Goal: Task Accomplishment & Management: Use online tool/utility

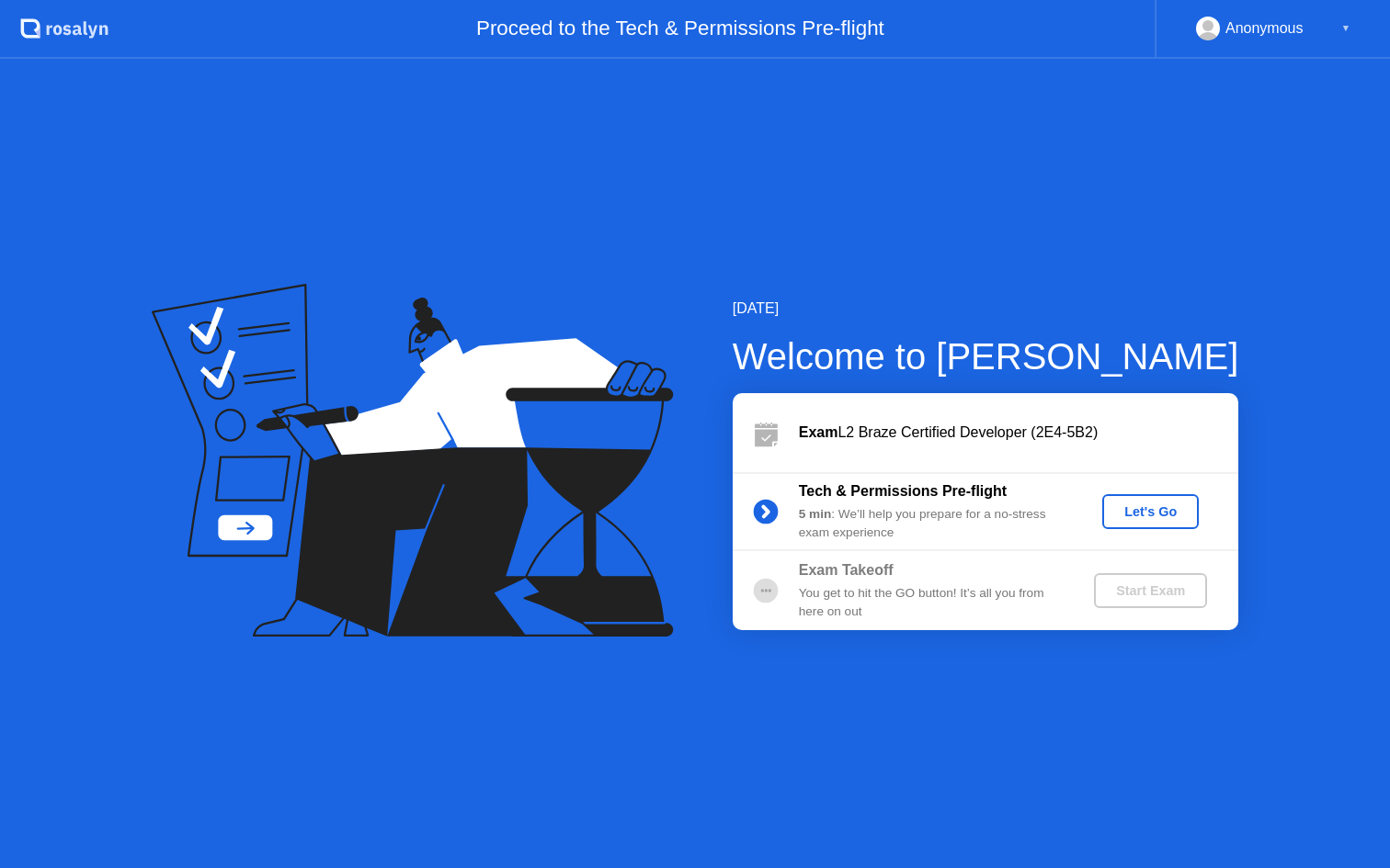
click at [1156, 510] on div "Let's Go" at bounding box center [1149, 512] width 82 height 15
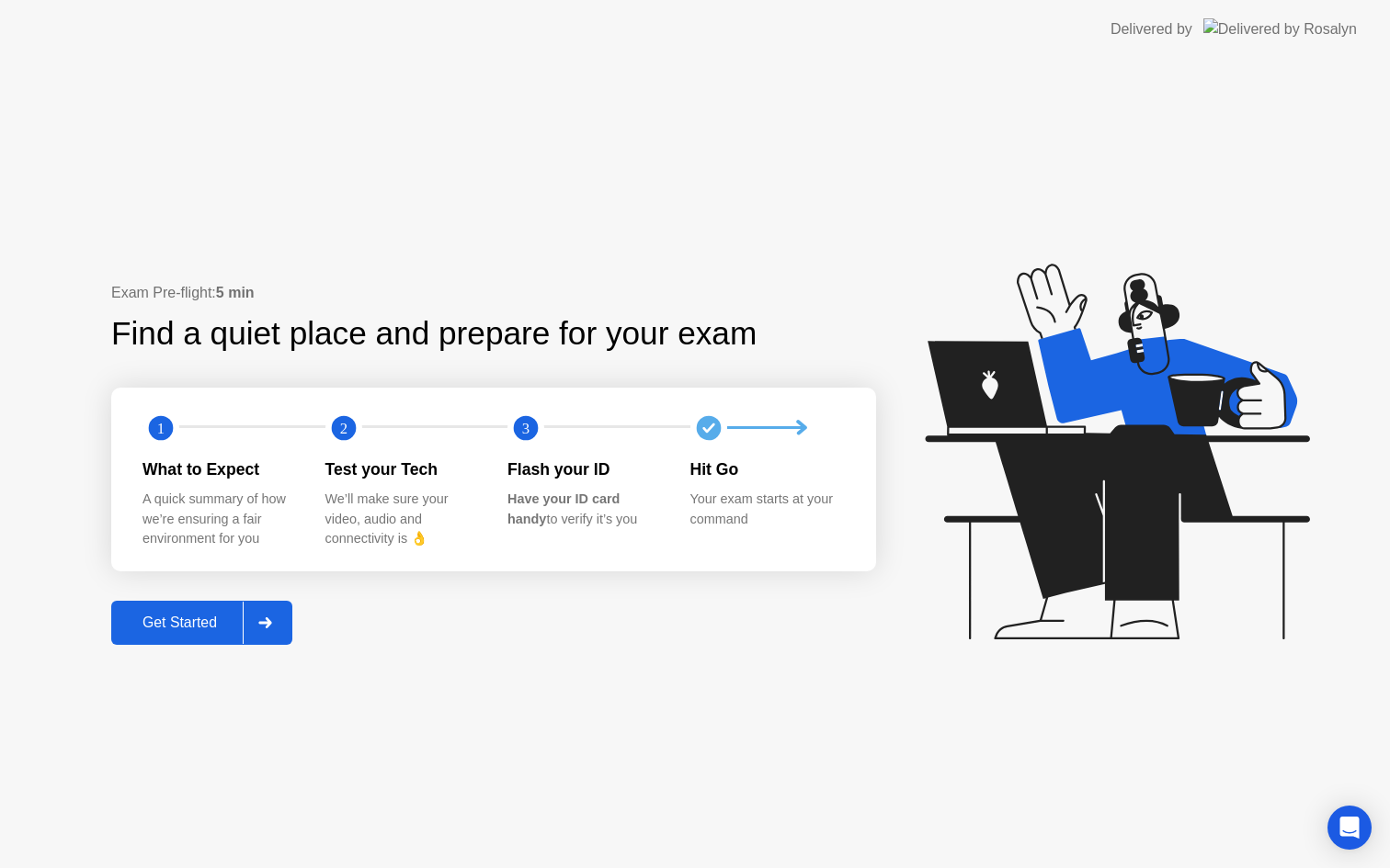
click at [188, 625] on div "Get Started" at bounding box center [179, 623] width 126 height 17
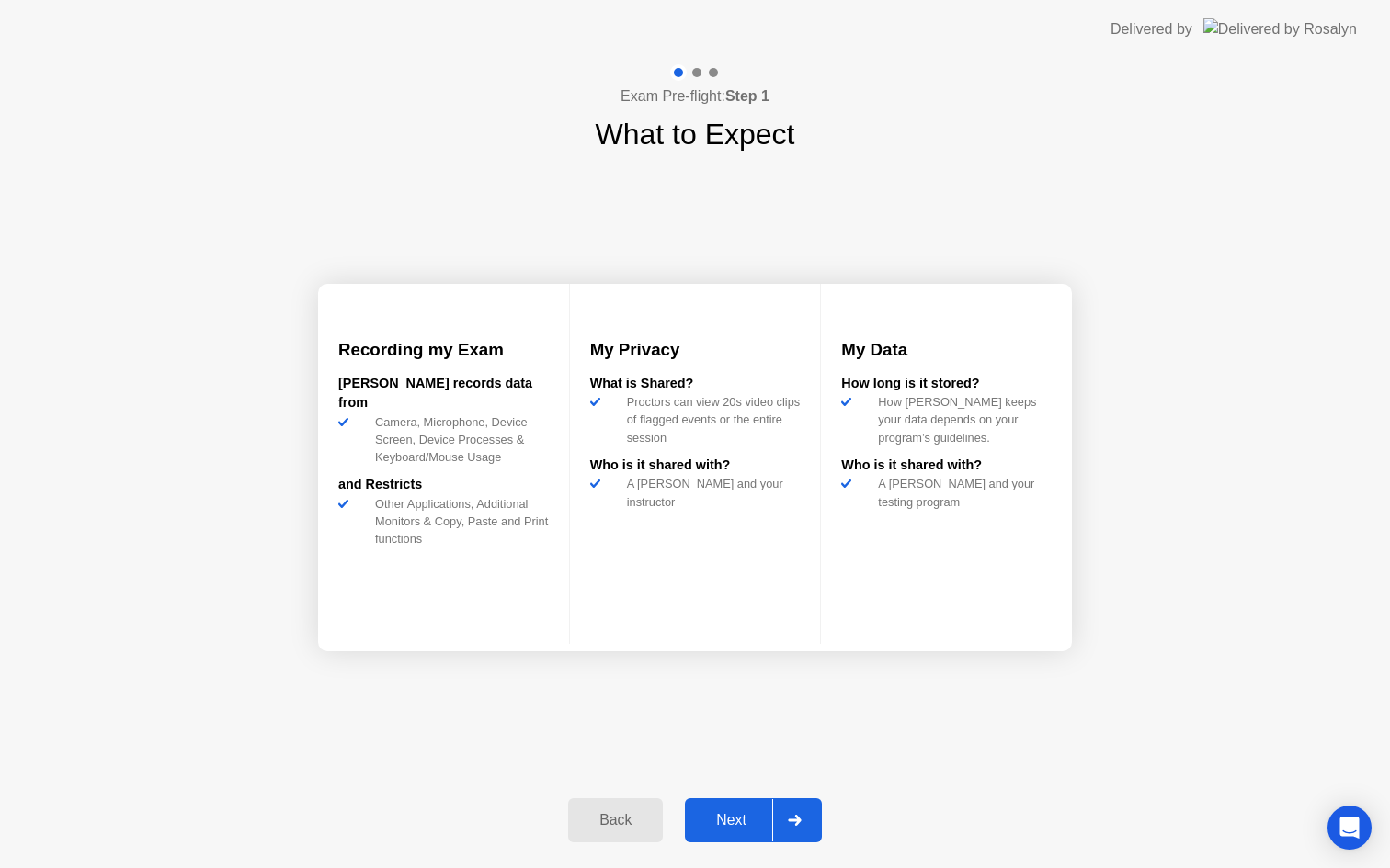
click at [791, 826] on div at bounding box center [794, 820] width 45 height 43
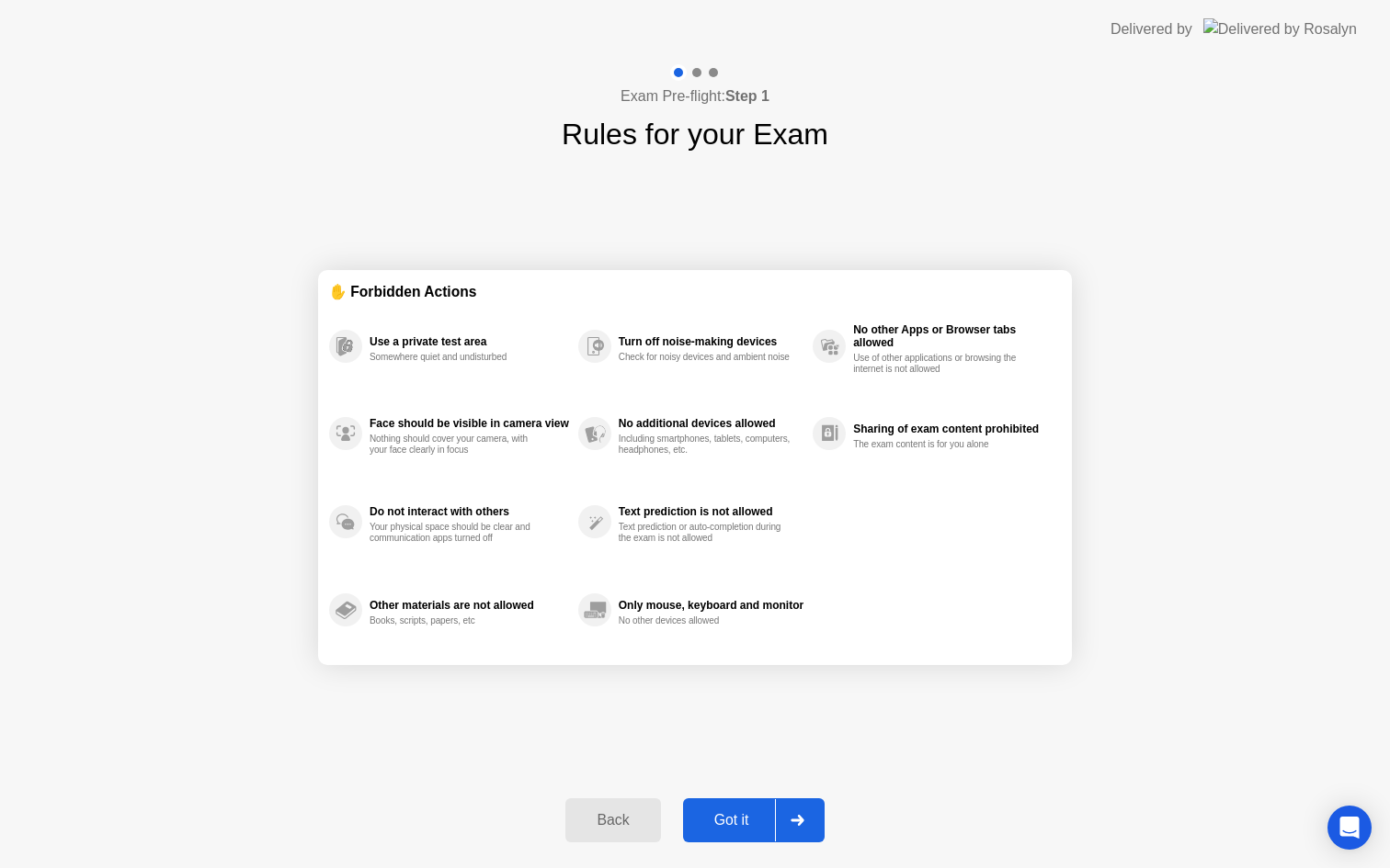
click at [791, 826] on div at bounding box center [797, 820] width 45 height 43
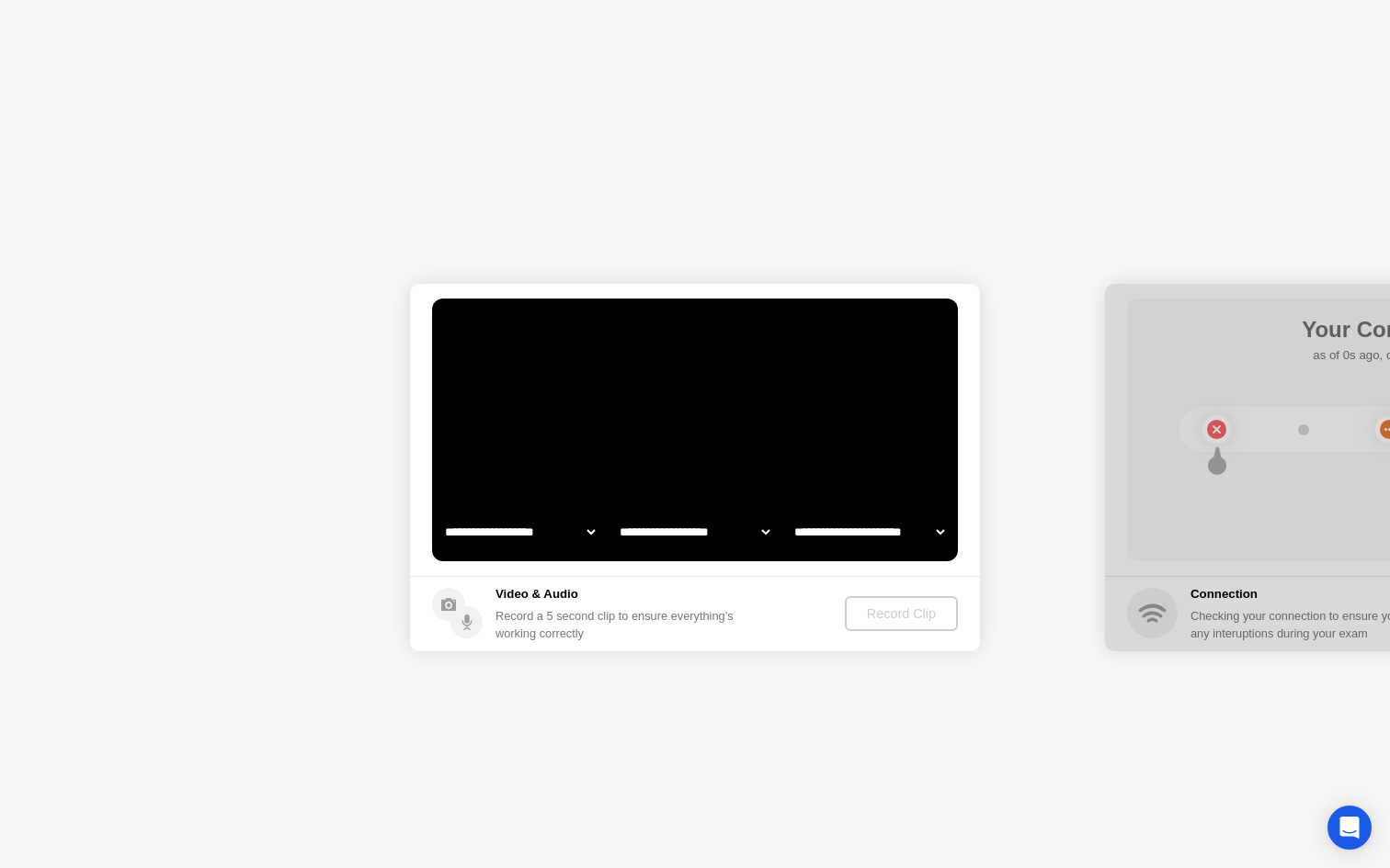
select select "**********"
select select "*******"
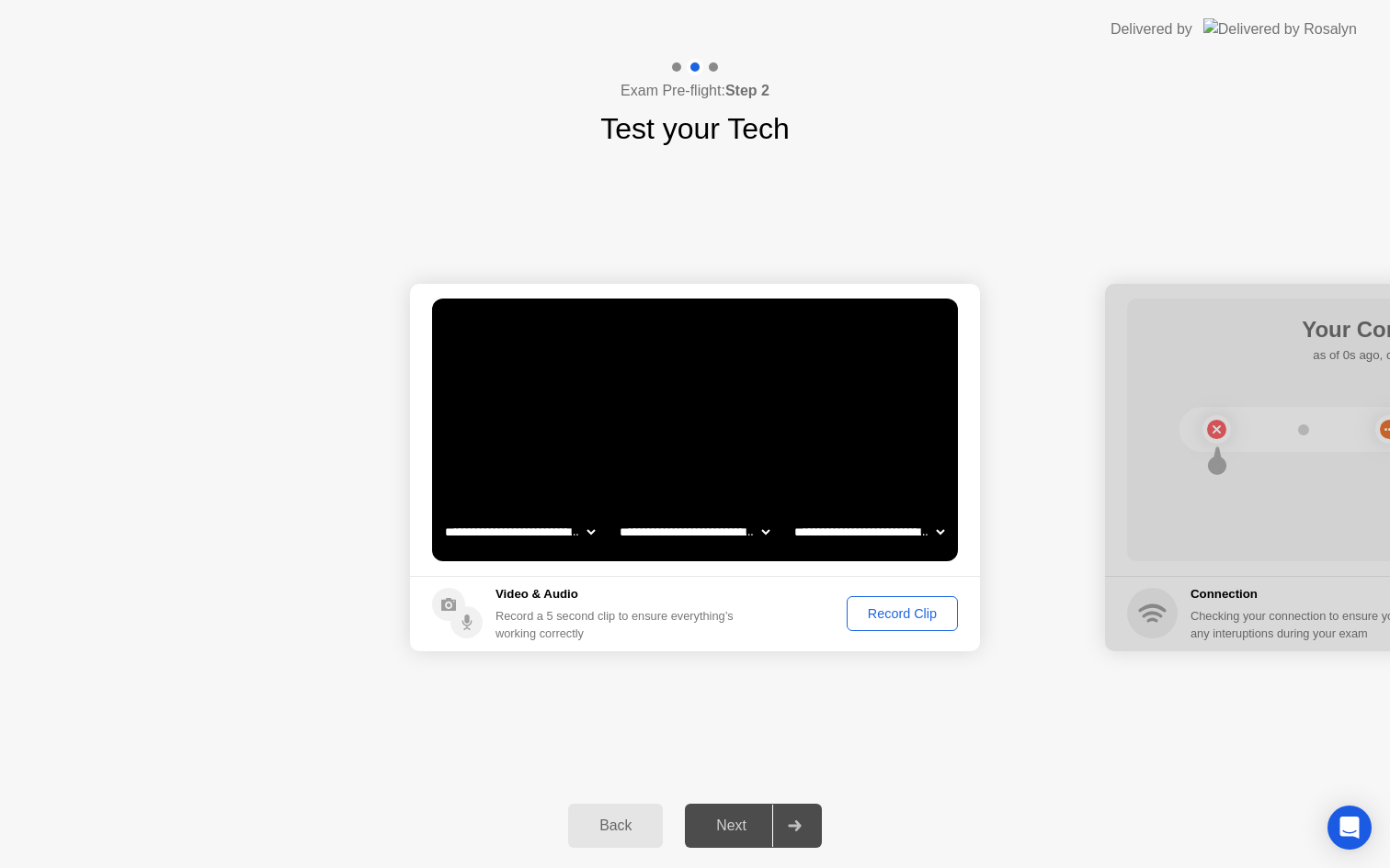
click at [912, 607] on div "Record Clip" at bounding box center [901, 614] width 98 height 15
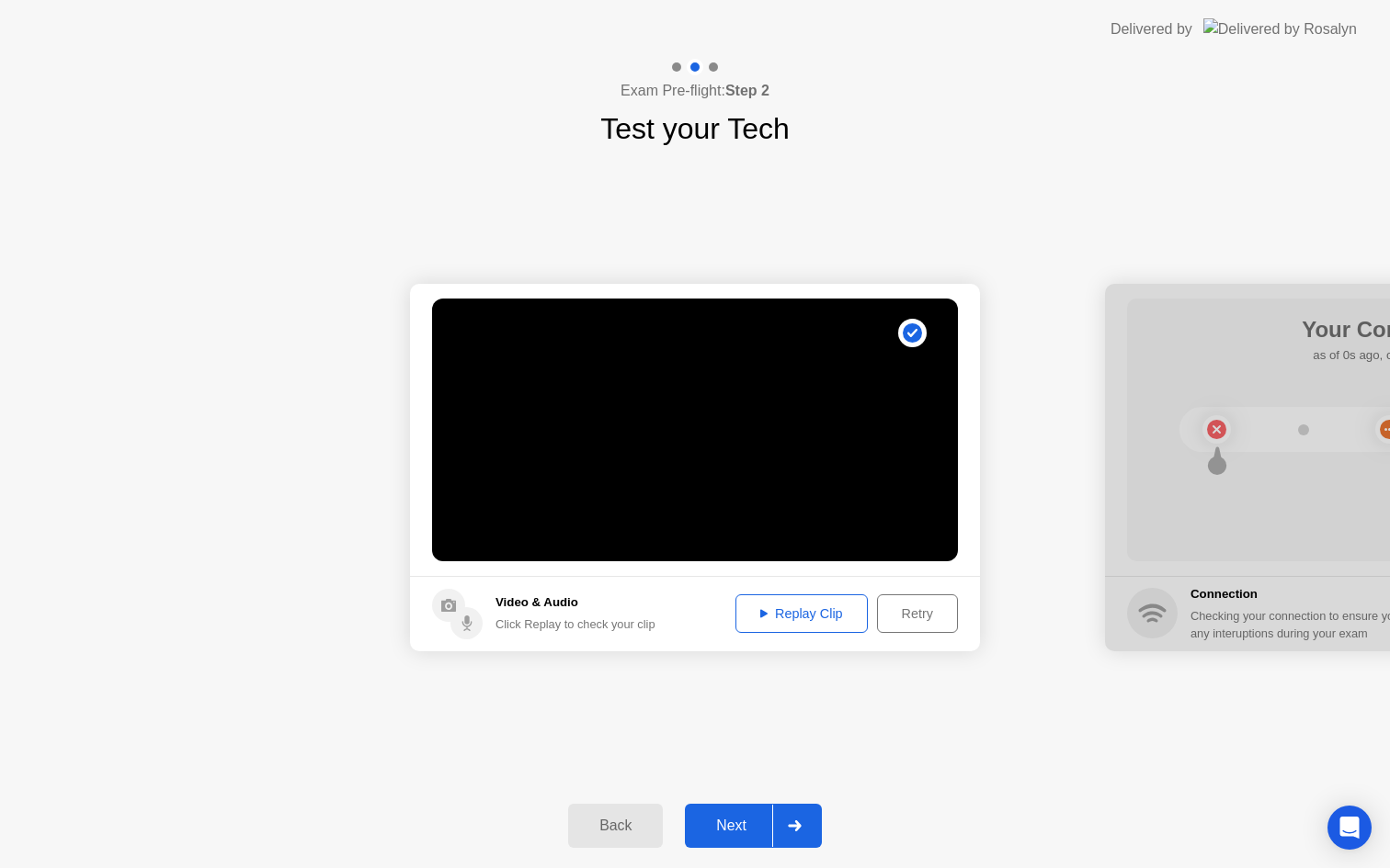
click at [794, 826] on icon at bounding box center [794, 825] width 13 height 11
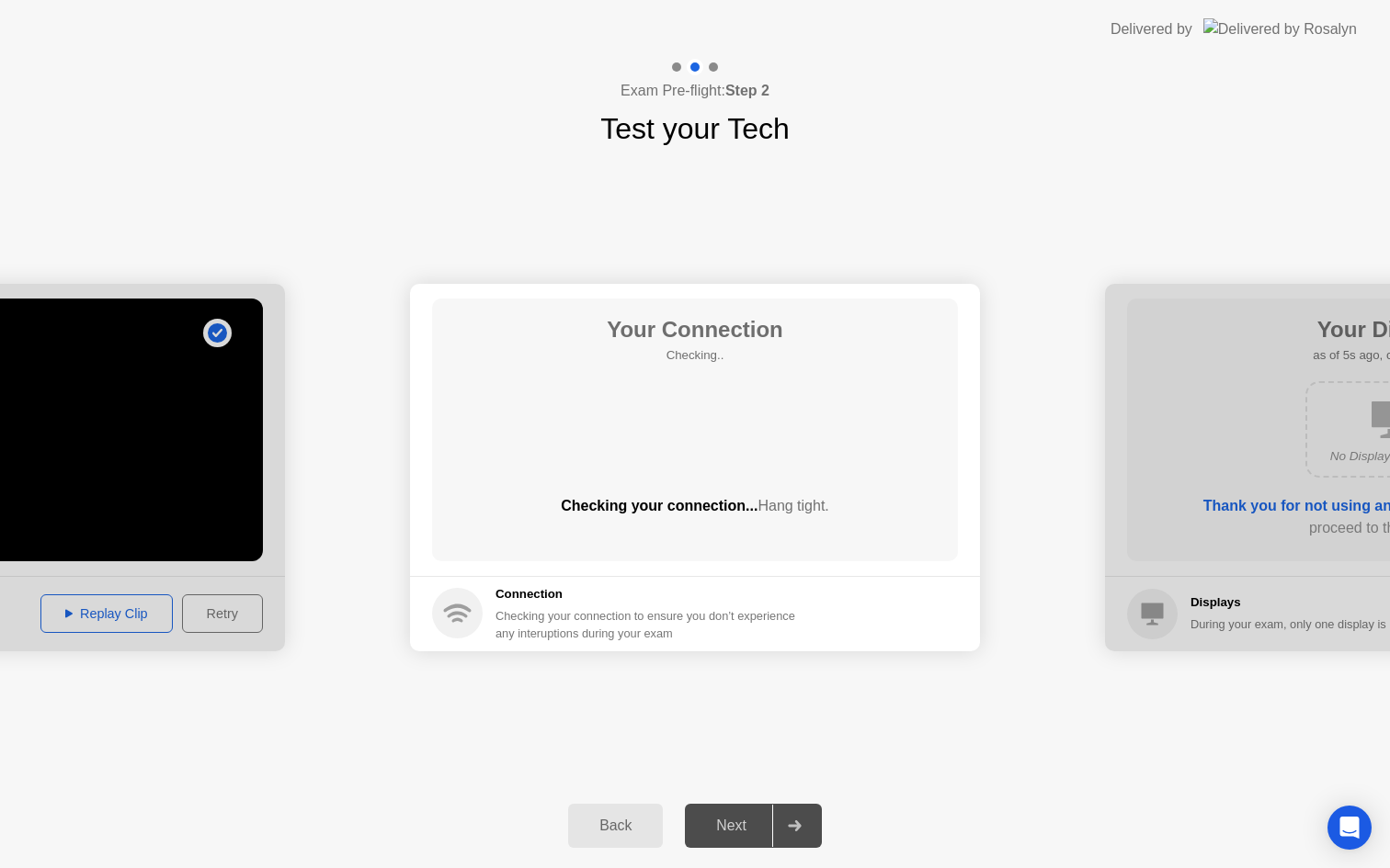
click at [1203, 109] on div "Exam Pre-flight: Step 2 Test your Tech" at bounding box center [695, 104] width 1390 height 92
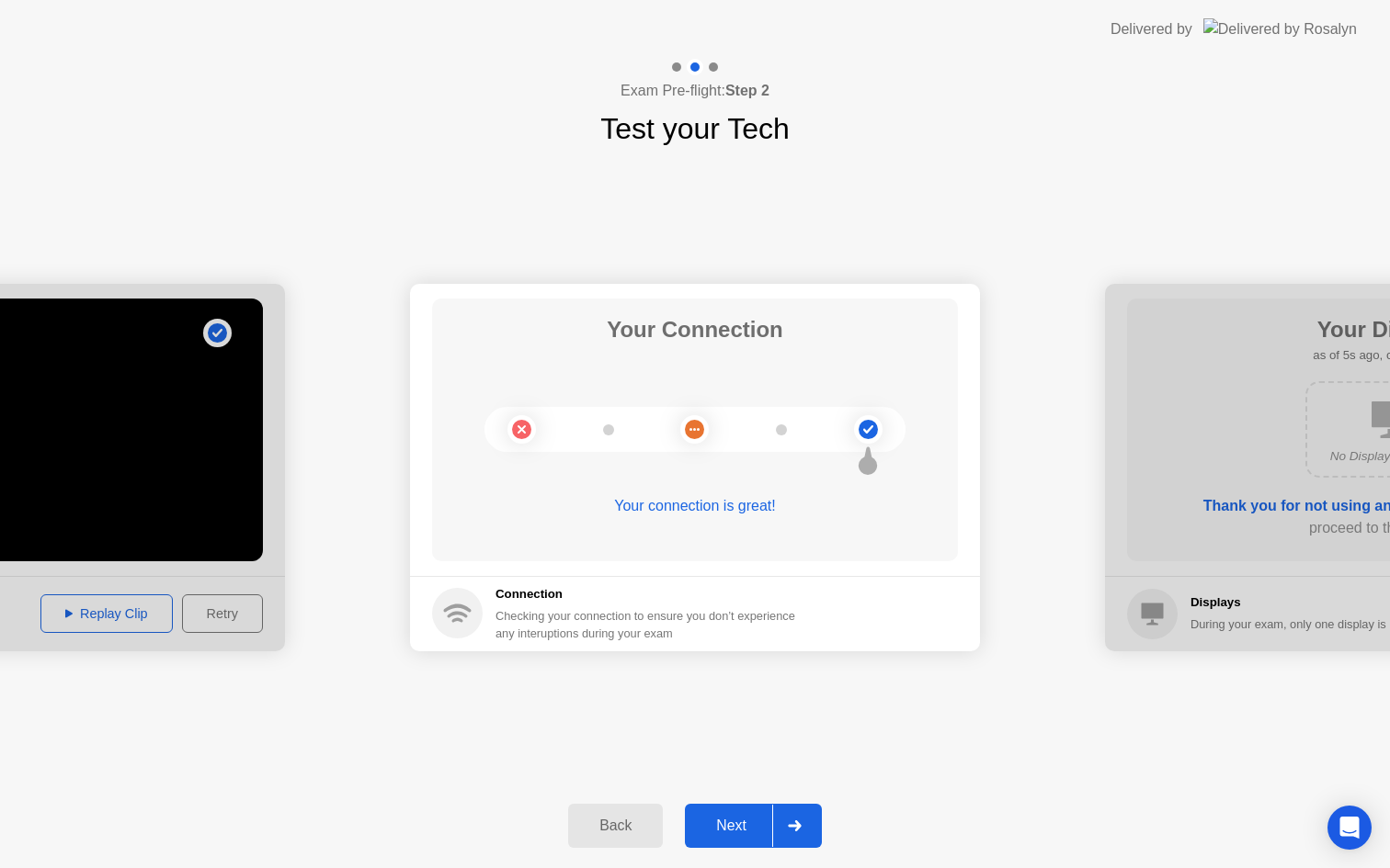
click at [798, 819] on div at bounding box center [794, 825] width 45 height 43
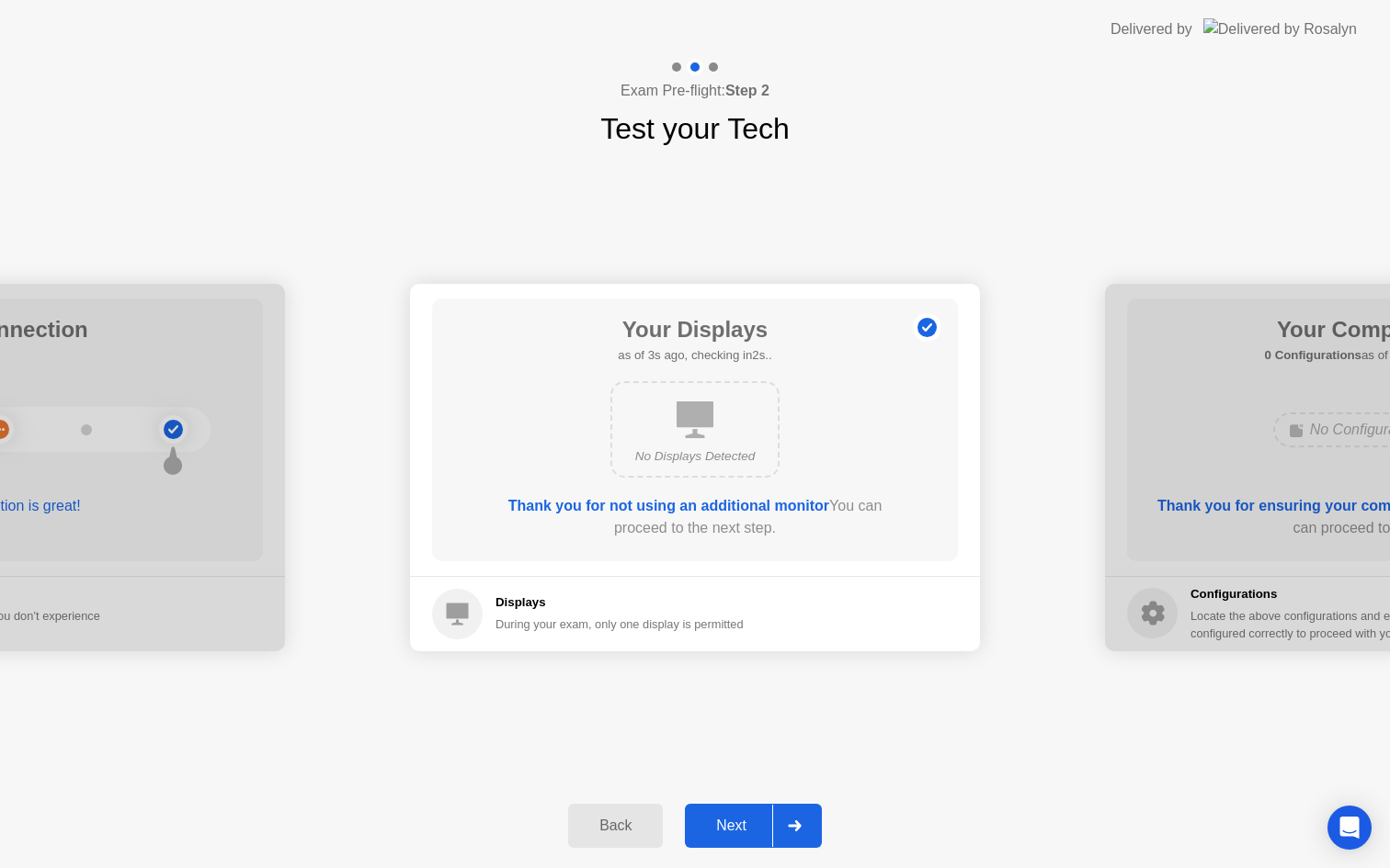
click at [798, 819] on div at bounding box center [794, 825] width 45 height 43
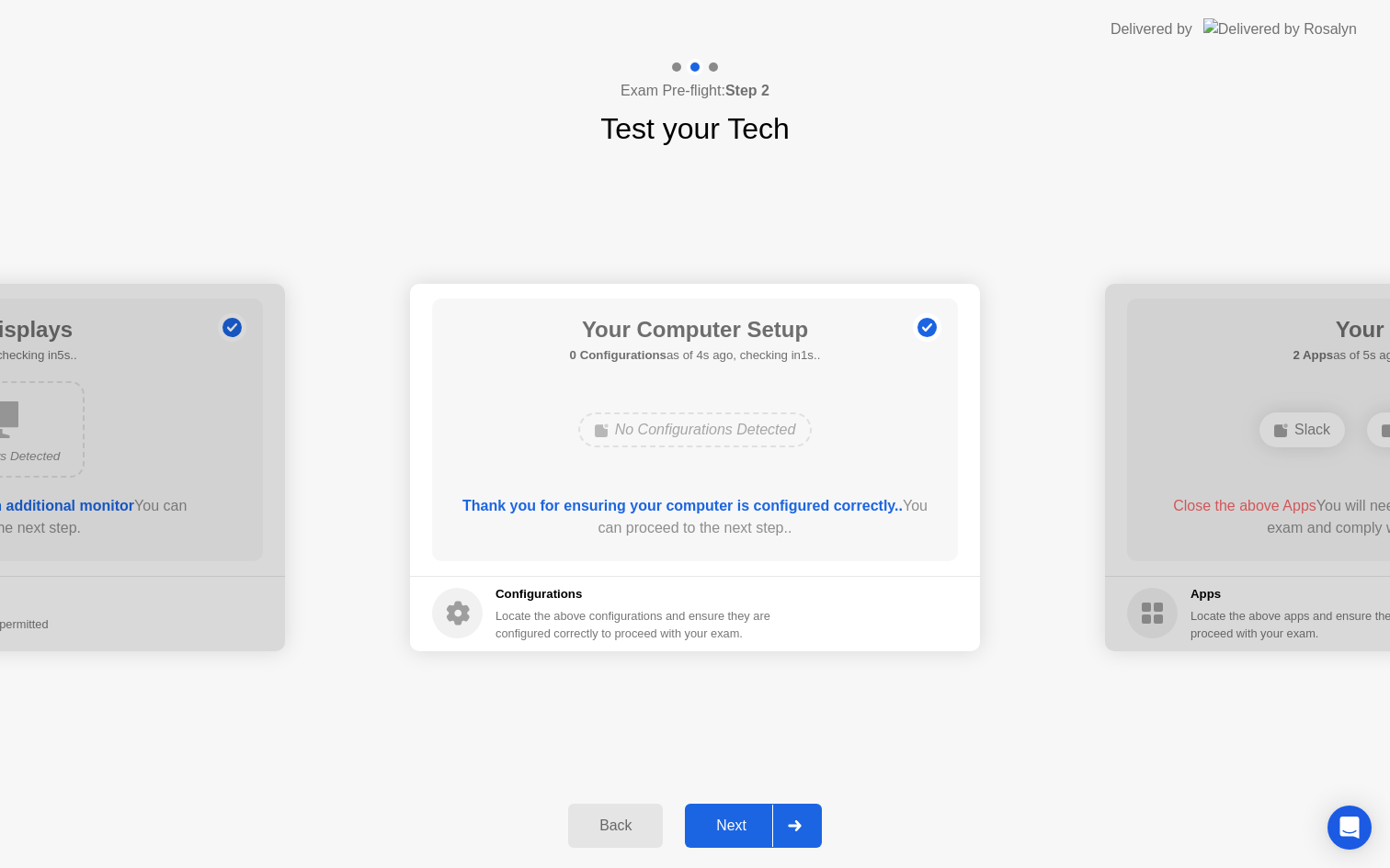
click at [798, 819] on div at bounding box center [794, 825] width 45 height 43
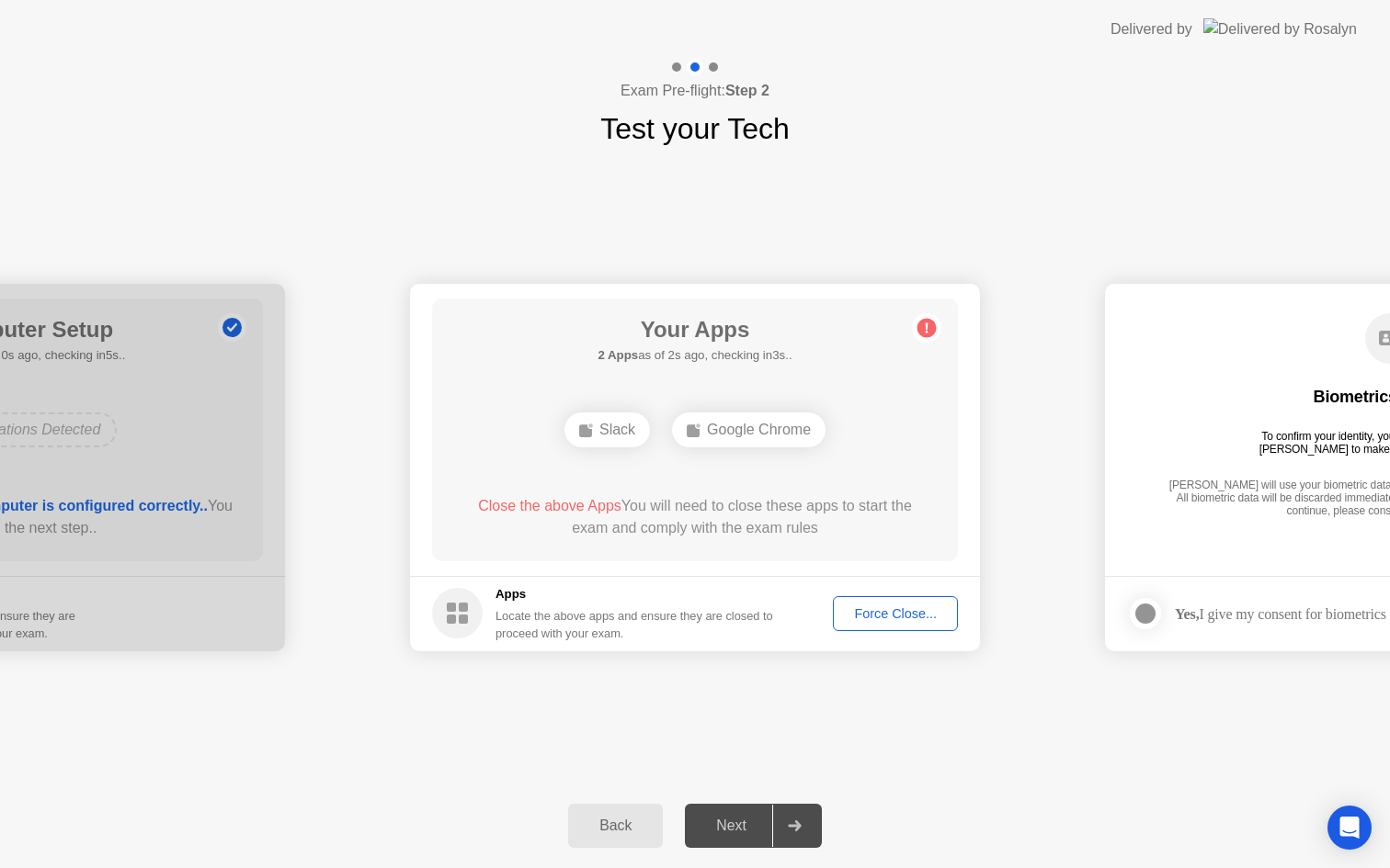
click at [866, 608] on div "Force Close..." at bounding box center [895, 614] width 112 height 15
click at [730, 434] on div "Google Chrome" at bounding box center [695, 430] width 153 height 35
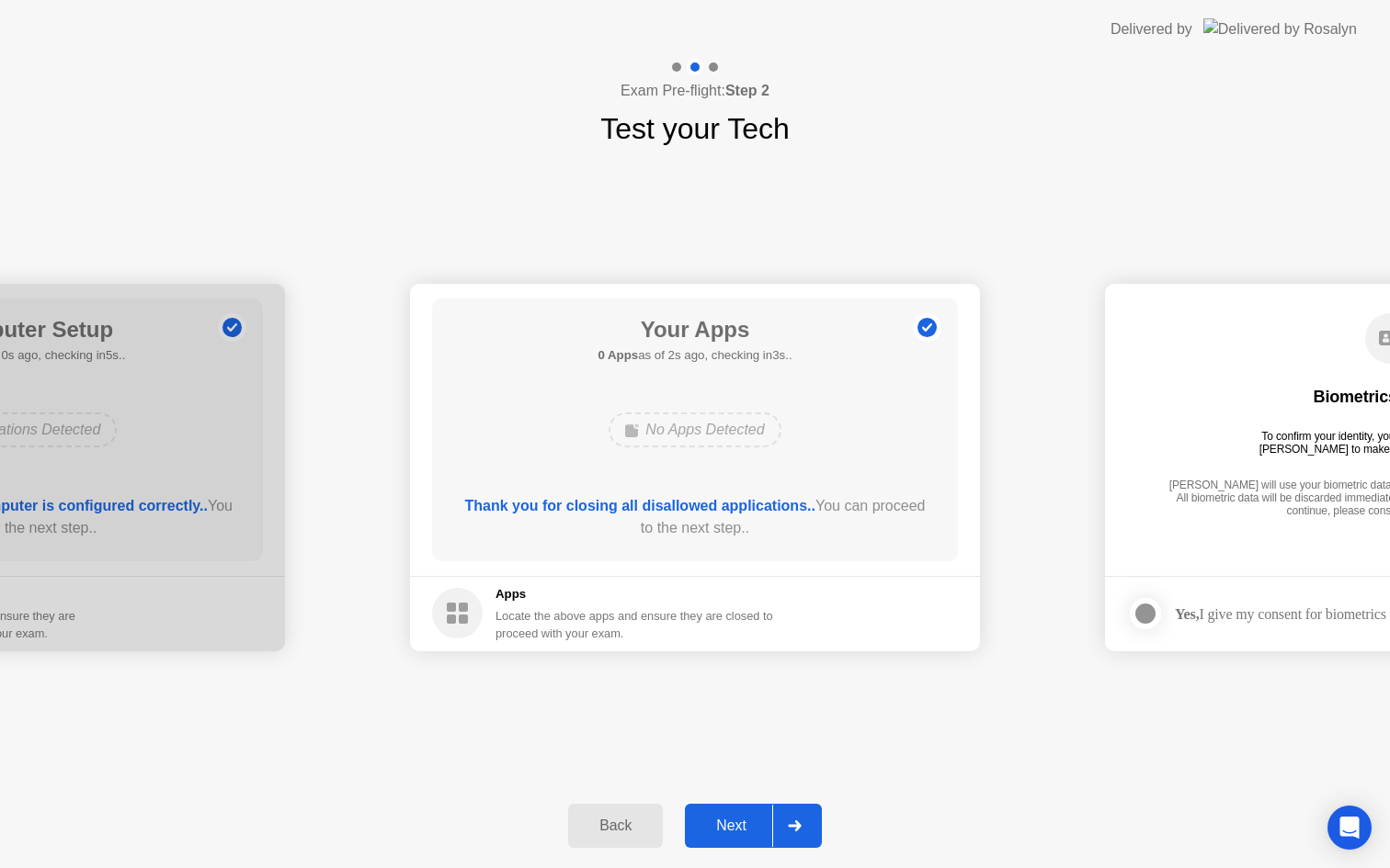
click at [814, 820] on div at bounding box center [794, 825] width 45 height 43
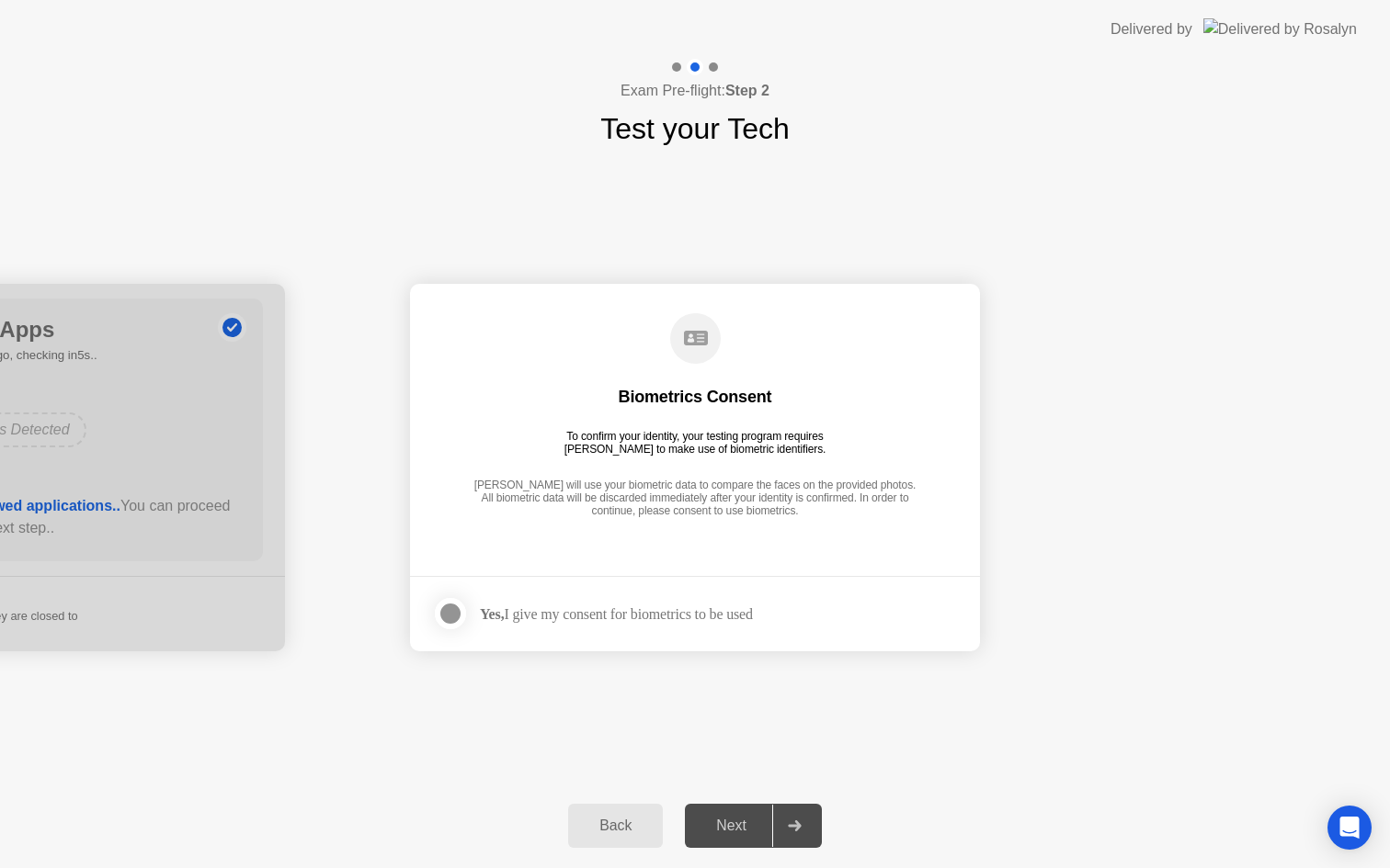
click at [814, 821] on div at bounding box center [794, 825] width 45 height 43
click at [797, 828] on icon at bounding box center [794, 825] width 13 height 11
click at [722, 583] on footer "Yes, I give my consent for biometrics to be used" at bounding box center [695, 614] width 570 height 75
click at [705, 609] on div "Yes, I give my consent for biometrics to be used" at bounding box center [617, 615] width 273 height 18
click at [451, 610] on div at bounding box center [450, 614] width 22 height 22
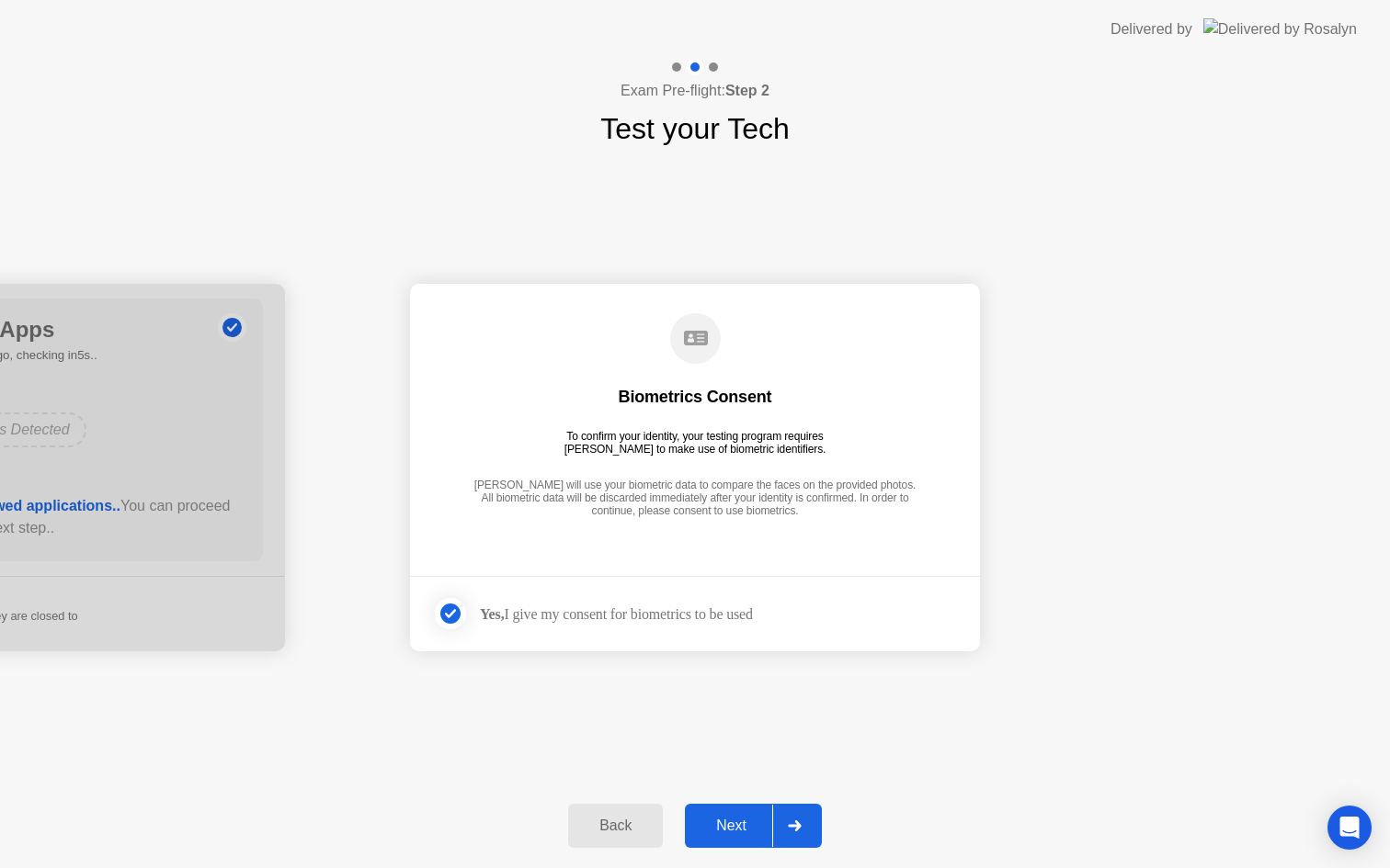
click at [813, 838] on div at bounding box center [794, 825] width 45 height 43
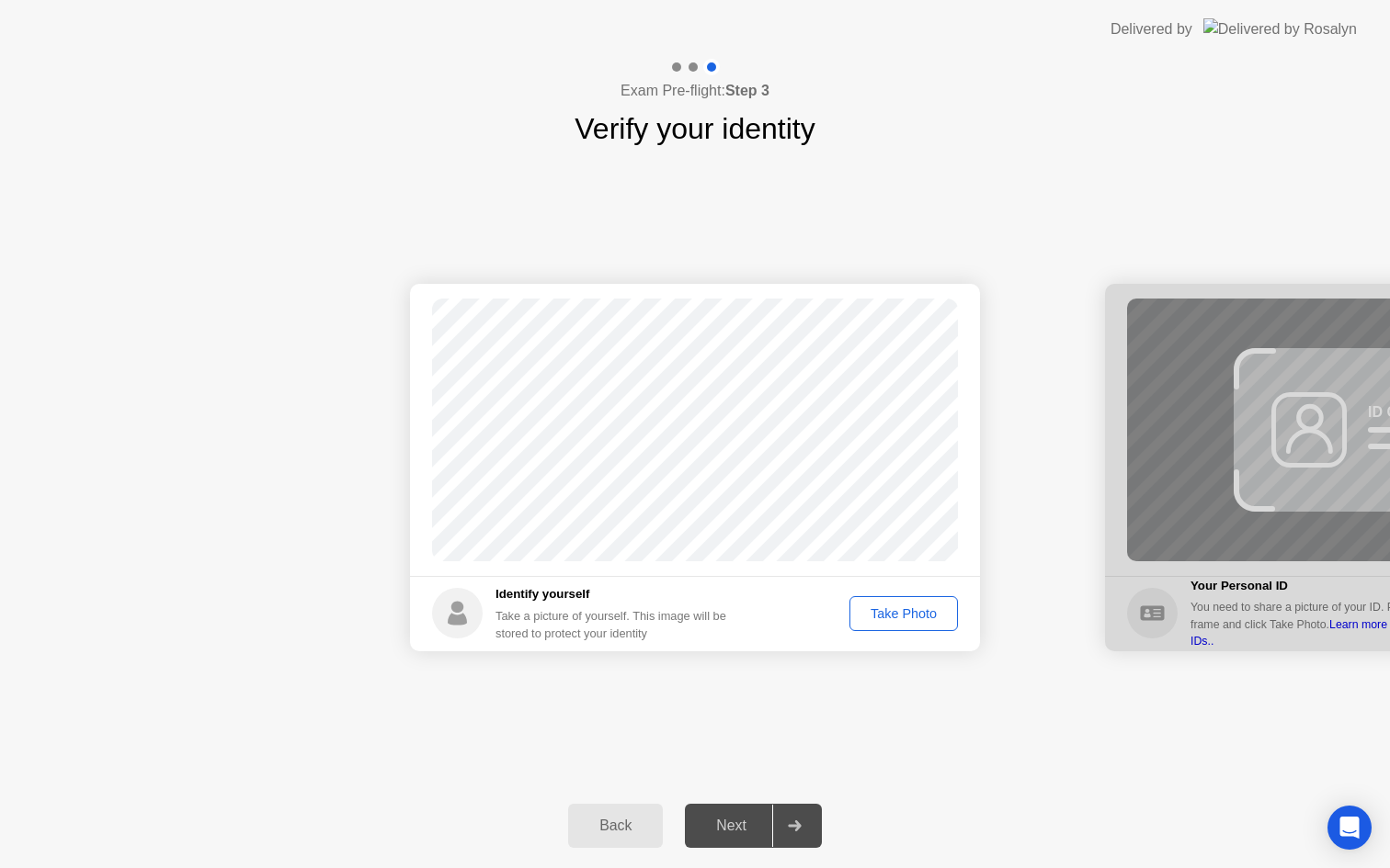
click at [917, 617] on div "Take Photo" at bounding box center [903, 614] width 96 height 15
click at [799, 824] on icon at bounding box center [794, 825] width 13 height 11
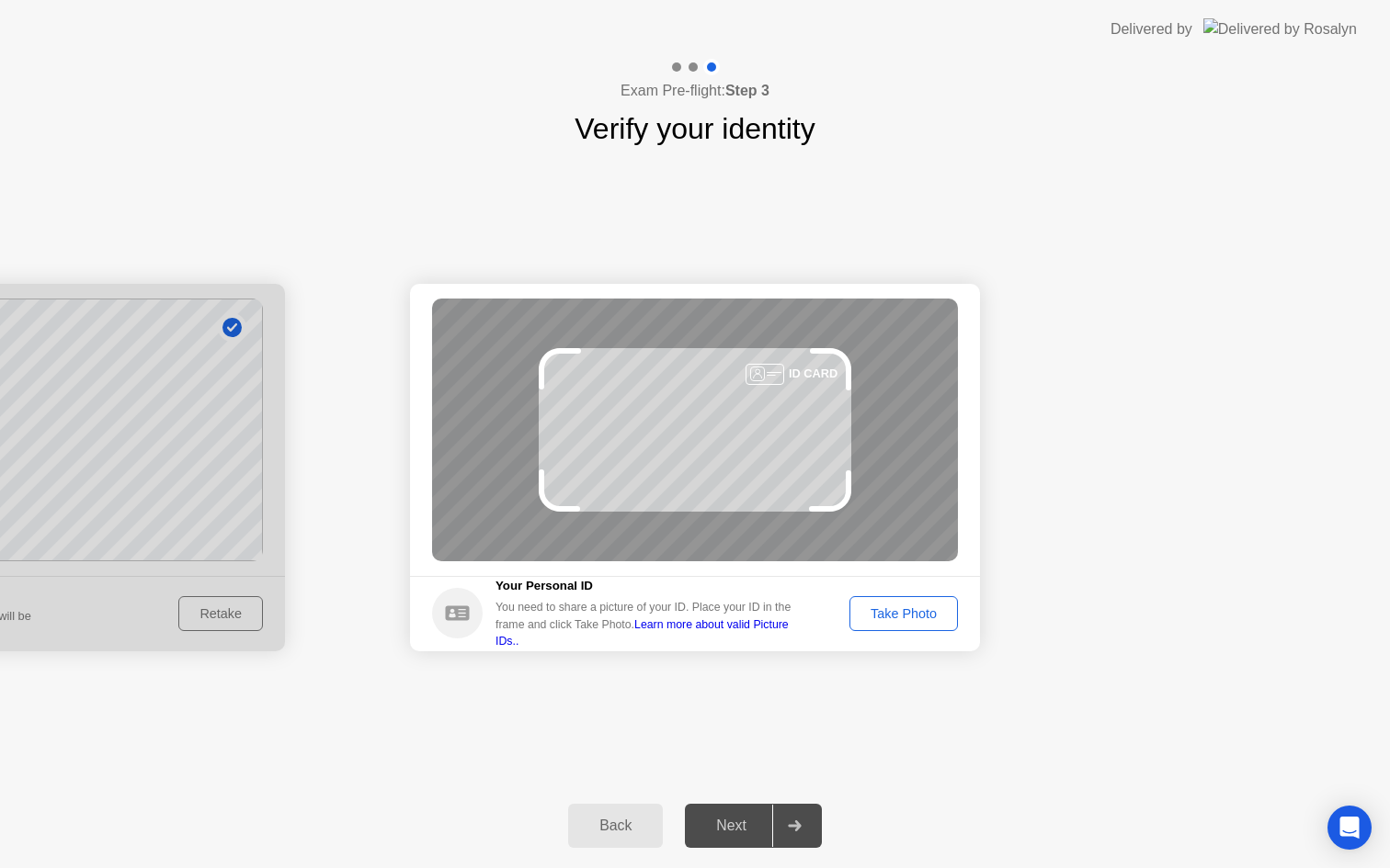
click at [914, 608] on div "Take Photo" at bounding box center [903, 614] width 96 height 15
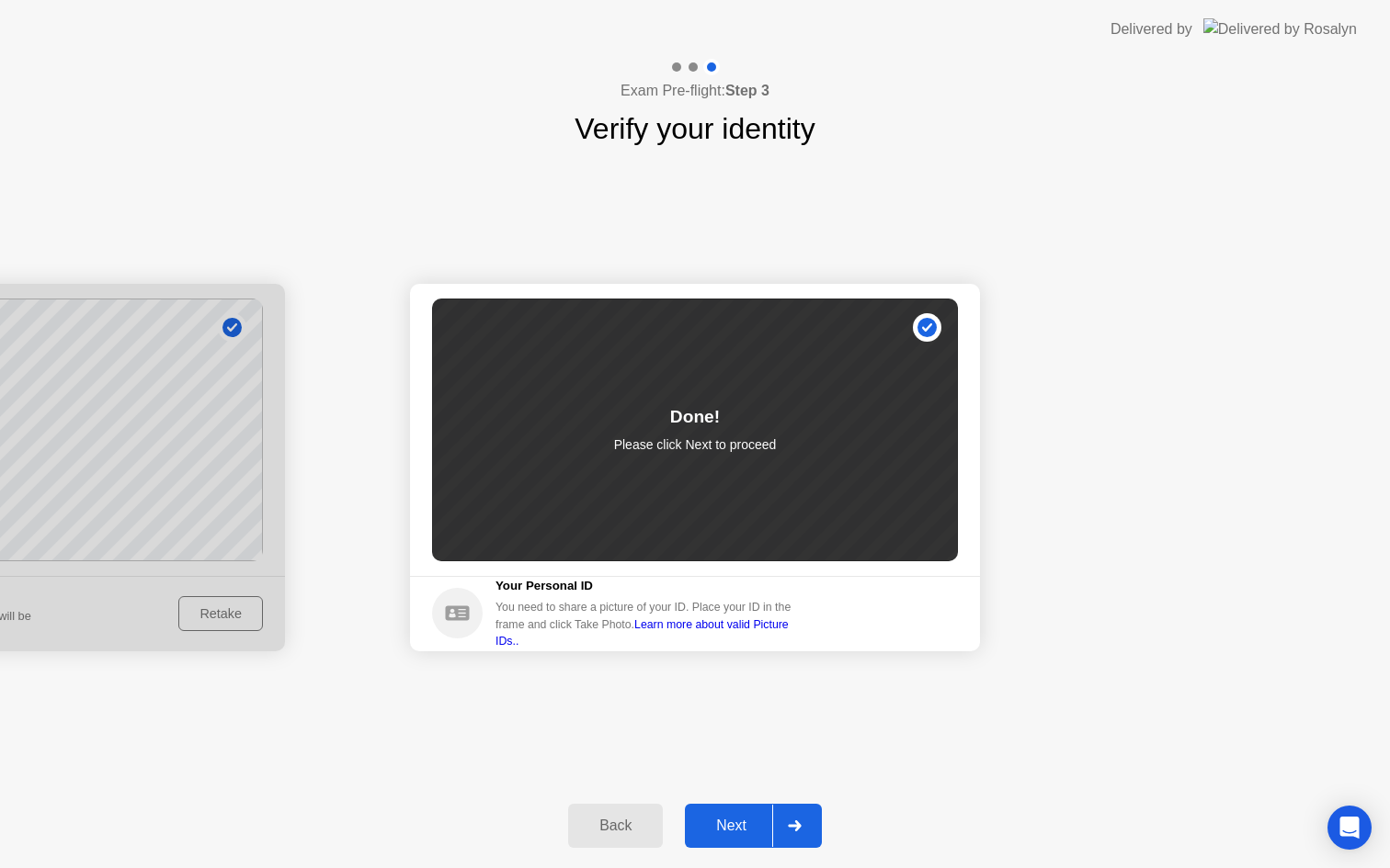
click at [744, 823] on div "Next" at bounding box center [731, 825] width 82 height 17
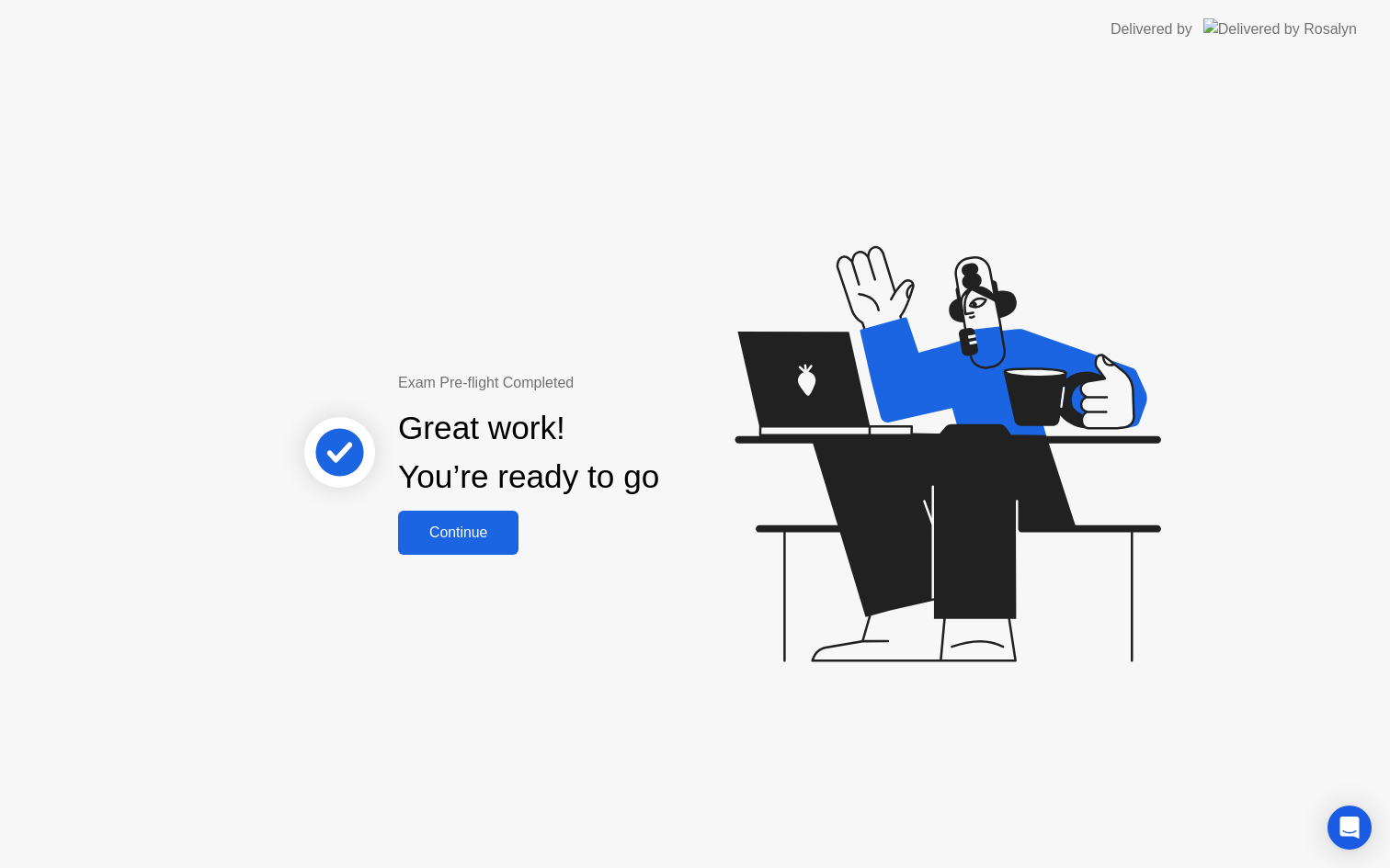
click at [492, 531] on div "Continue" at bounding box center [458, 532] width 109 height 17
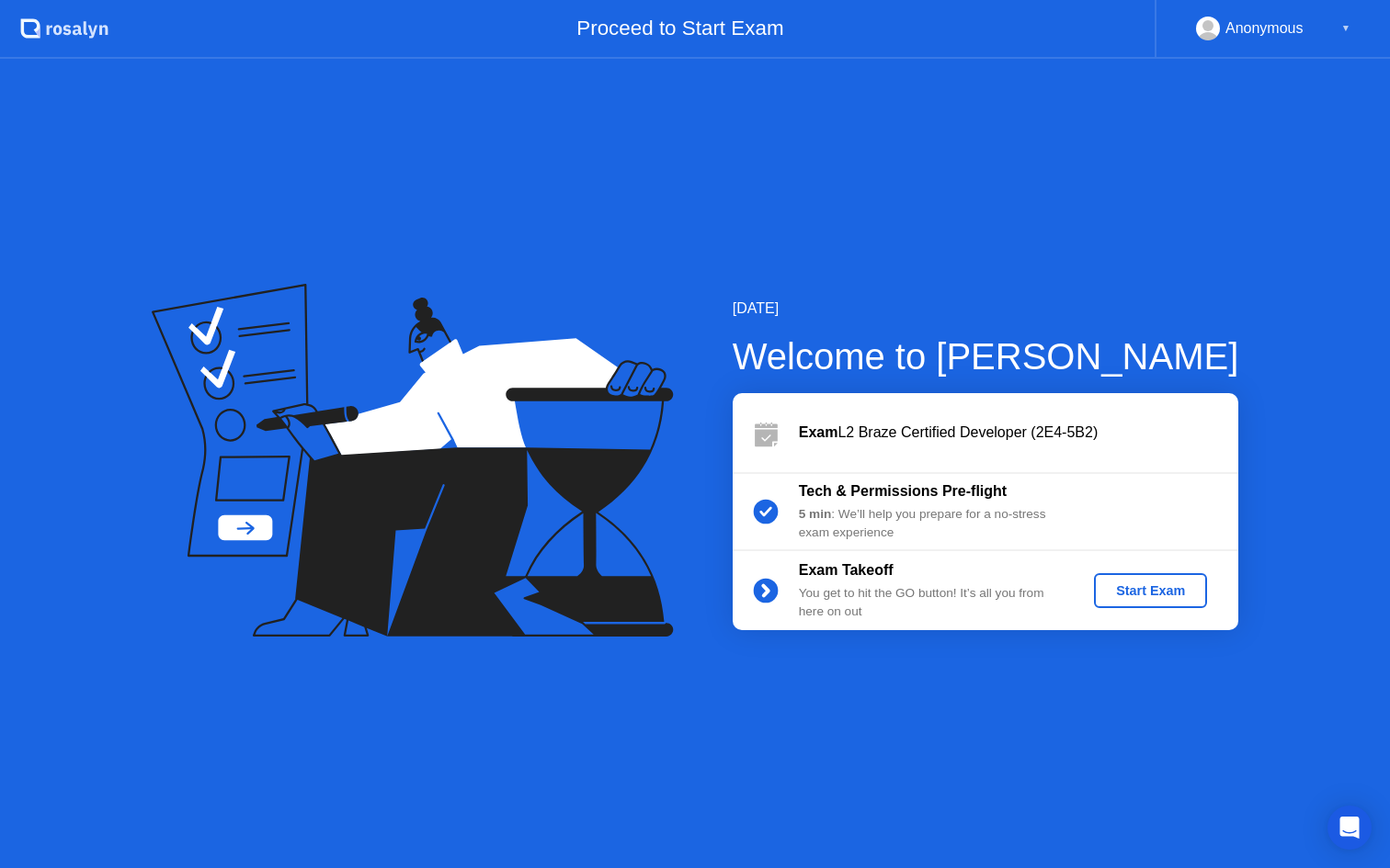
click at [1168, 590] on div "Start Exam" at bounding box center [1149, 590] width 98 height 15
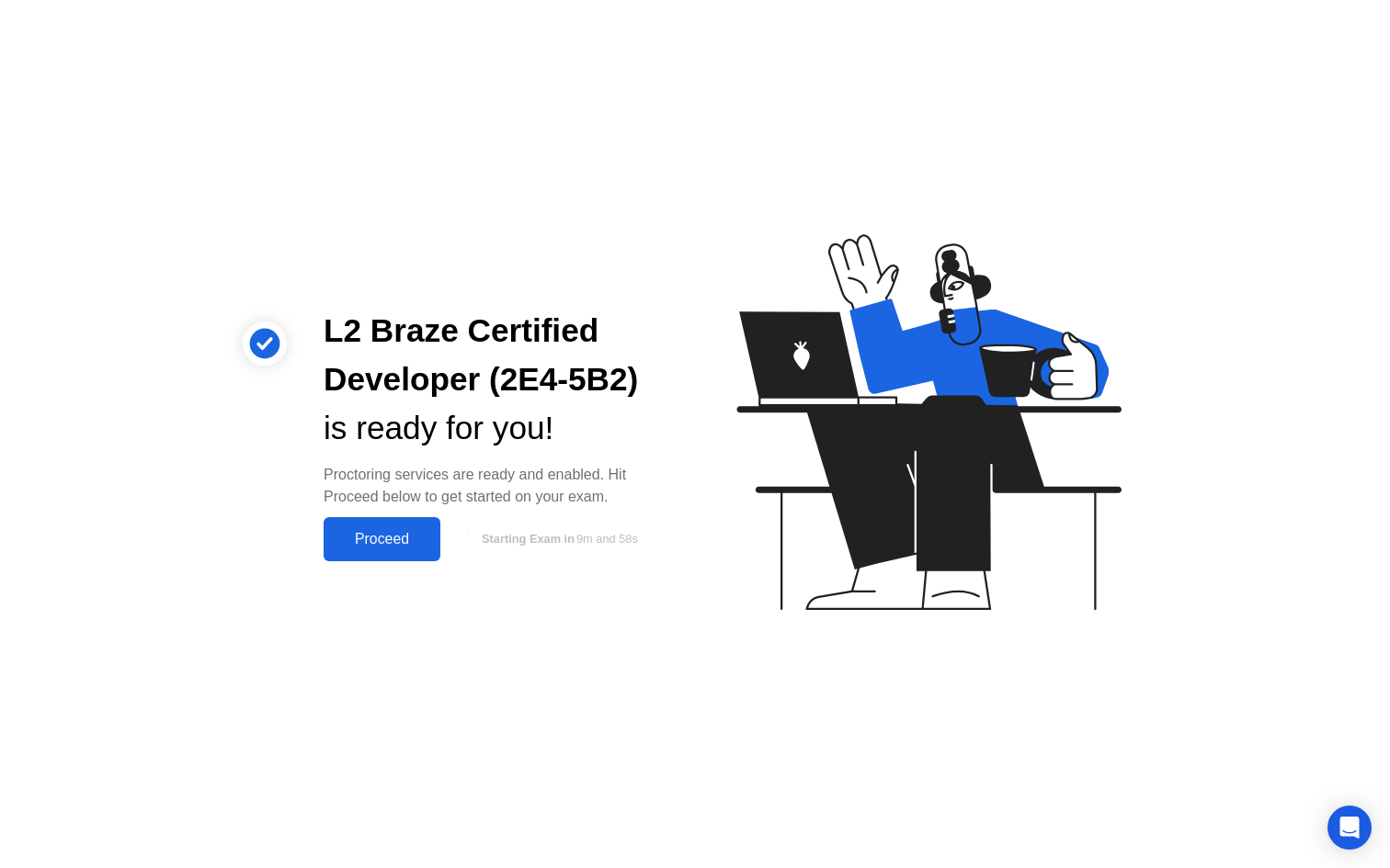
click at [398, 537] on div "Proceed" at bounding box center [381, 539] width 106 height 17
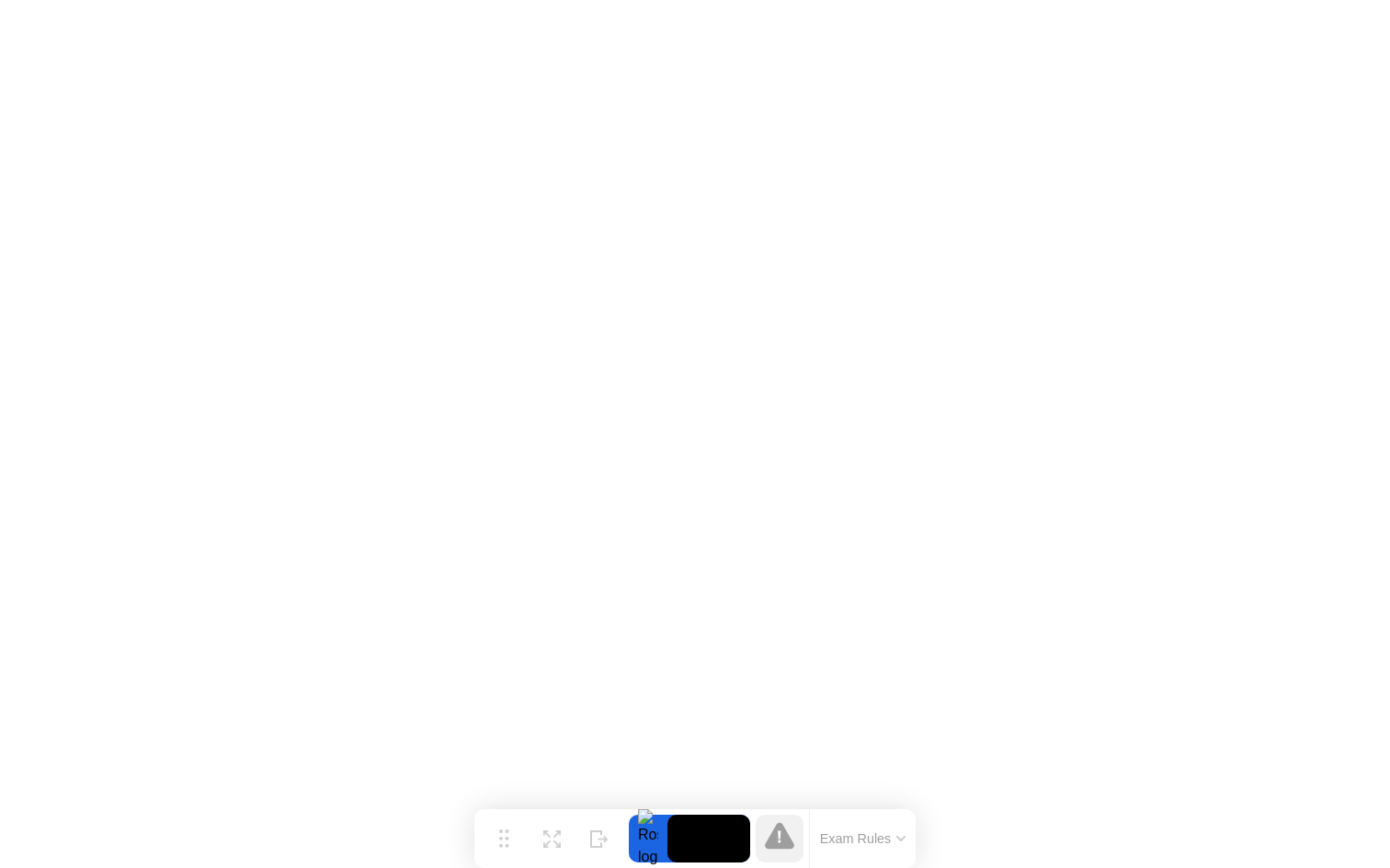
click at [897, 834] on button "Exam Rules" at bounding box center [862, 838] width 97 height 17
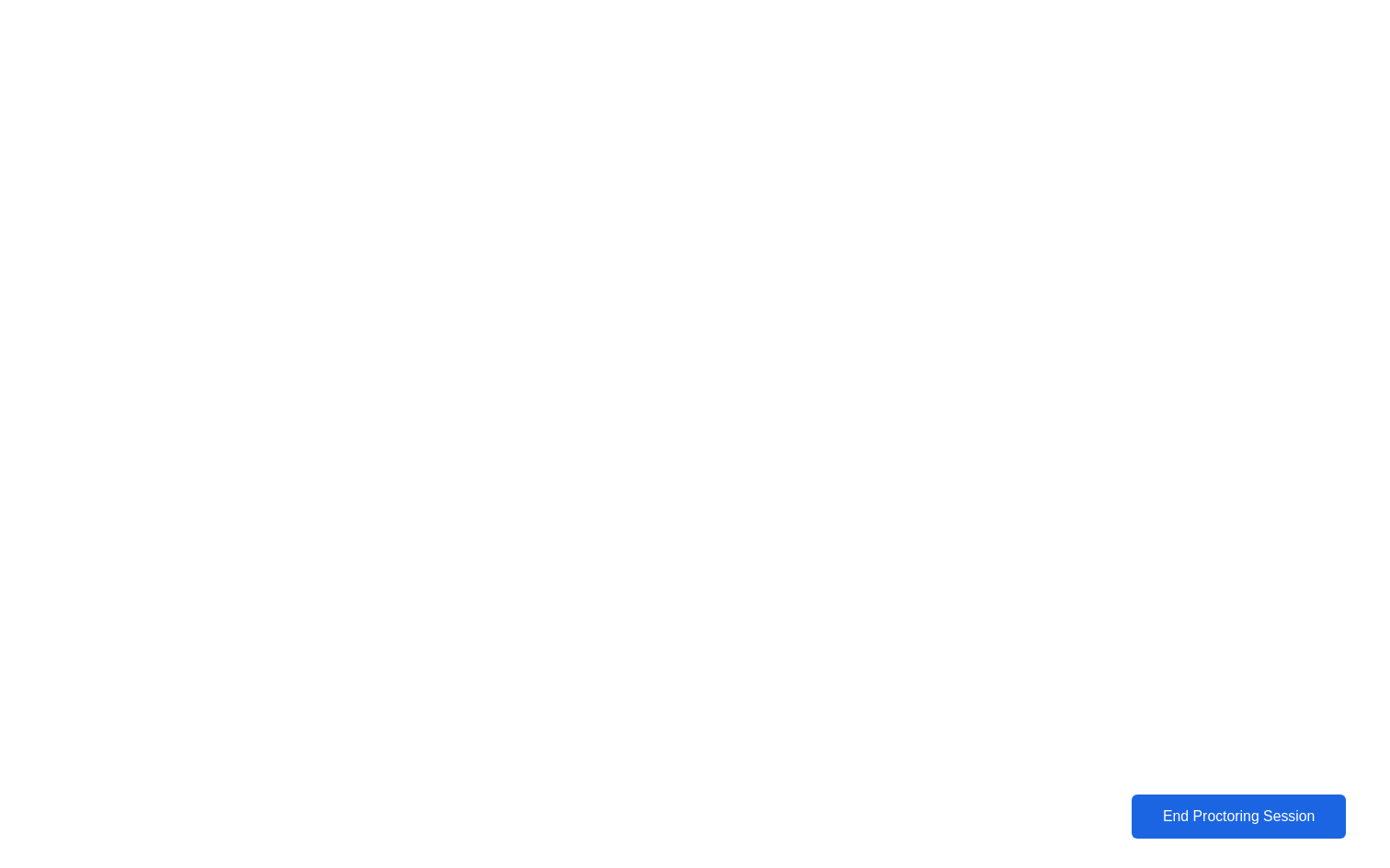
click at [1203, 820] on div "End Proctoring Session" at bounding box center [1239, 817] width 224 height 19
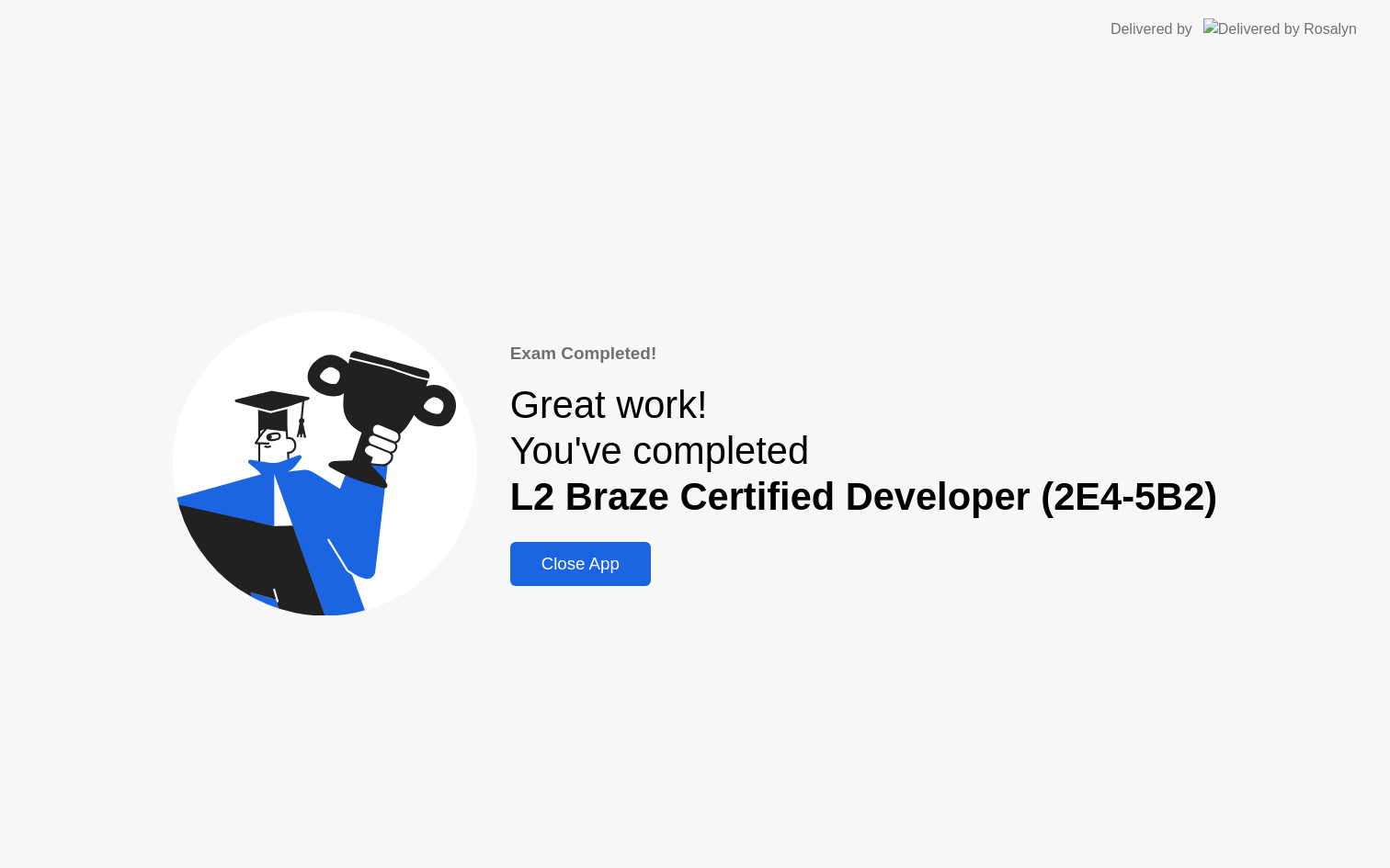
click at [614, 554] on div "Close App" at bounding box center [580, 564] width 130 height 20
